Goal: Find contact information: Find contact information

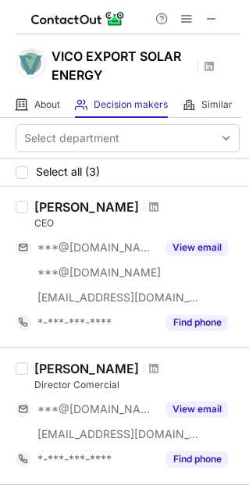
drag, startPoint x: 37, startPoint y: 206, endPoint x: 133, endPoint y: 205, distance: 96.8
click at [133, 205] on div "Juan Carlos Vico" at bounding box center [86, 207] width 105 height 16
copy div "Juan Carlos Vico"
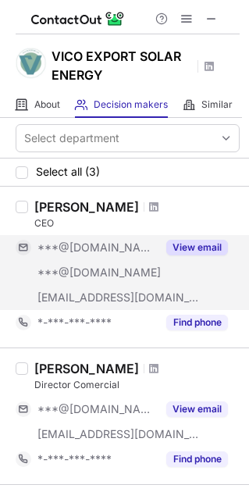
click at [210, 248] on button "View email" at bounding box center [197, 248] width 62 height 16
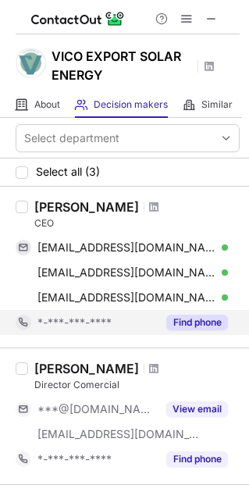
click at [187, 318] on button "Find phone" at bounding box center [197, 323] width 62 height 16
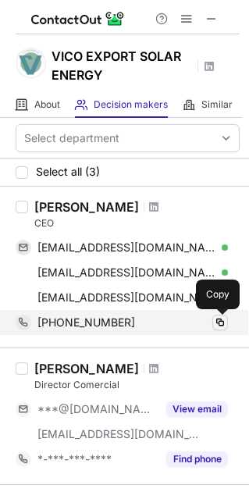
click at [216, 320] on span at bounding box center [220, 322] width 12 height 12
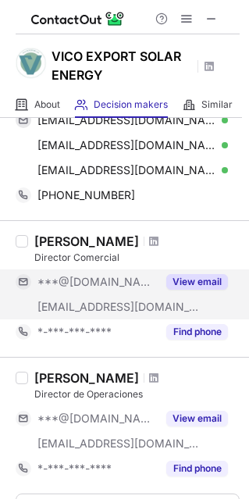
scroll to position [114, 0]
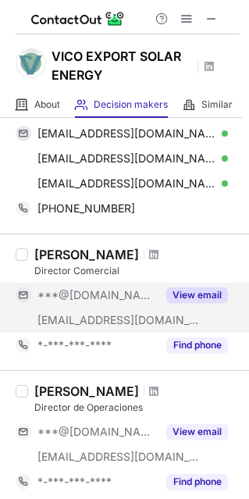
click at [201, 293] on button "View email" at bounding box center [197, 295] width 62 height 16
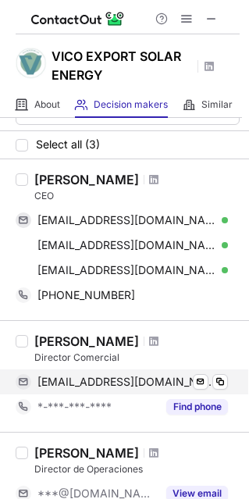
scroll to position [27, 0]
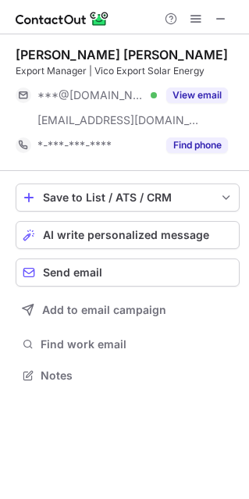
scroll to position [364, 248]
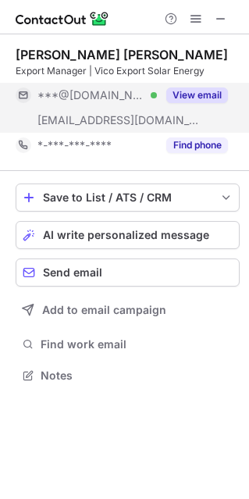
click at [192, 95] on button "View email" at bounding box center [197, 95] width 62 height 16
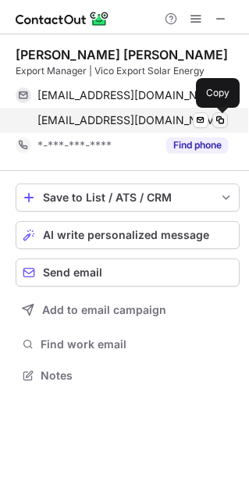
click at [217, 118] on span at bounding box center [220, 120] width 12 height 12
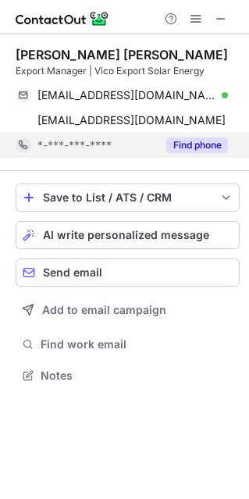
click at [193, 142] on button "Find phone" at bounding box center [197, 145] width 62 height 16
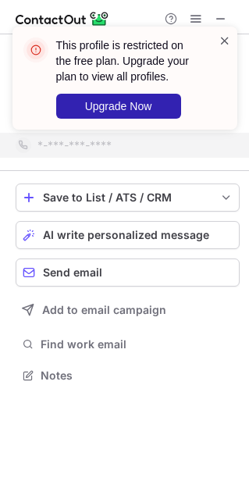
click at [224, 37] on span at bounding box center [225, 41] width 12 height 16
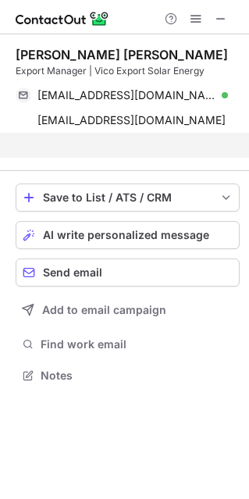
scroll to position [339, 248]
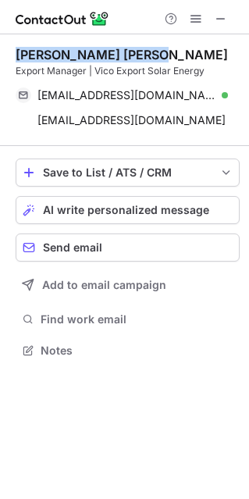
drag, startPoint x: 142, startPoint y: 52, endPoint x: 14, endPoint y: 54, distance: 128.0
click at [14, 54] on div "[PERSON_NAME] [PERSON_NAME] Export Manager | Vico Export Solar Energy [EMAIL_AD…" at bounding box center [124, 204] width 249 height 340
copy div "[PERSON_NAME] [PERSON_NAME]"
